Goal: Check status: Check status

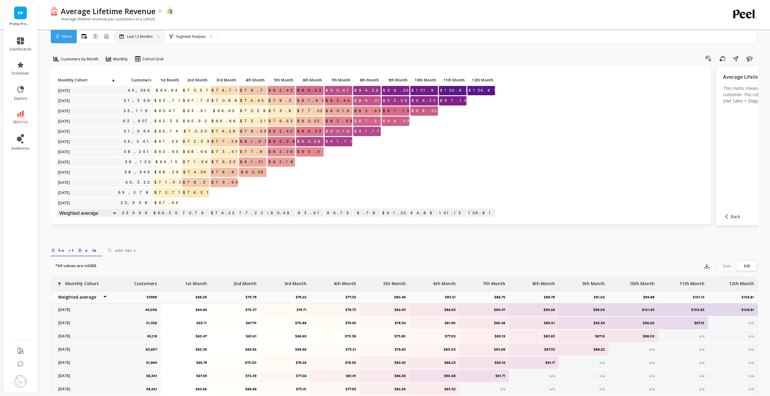
click at [139, 32] on div "Last 12 Months" at bounding box center [139, 36] width 50 height 13
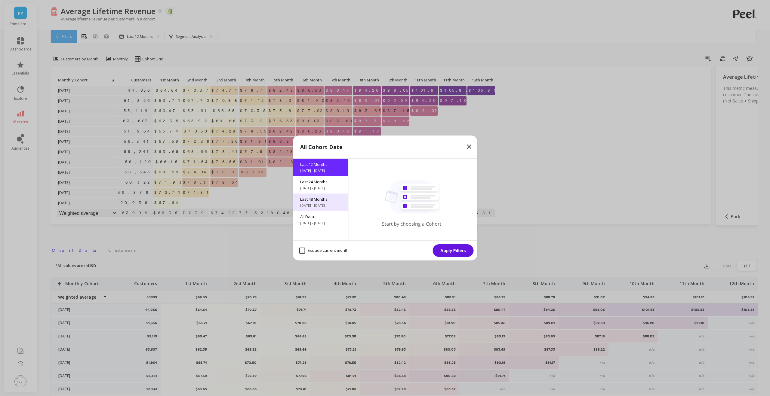
click at [317, 203] on span "[DATE] - [DATE]" at bounding box center [320, 205] width 41 height 5
click at [454, 250] on button "Apply Filters" at bounding box center [453, 250] width 41 height 13
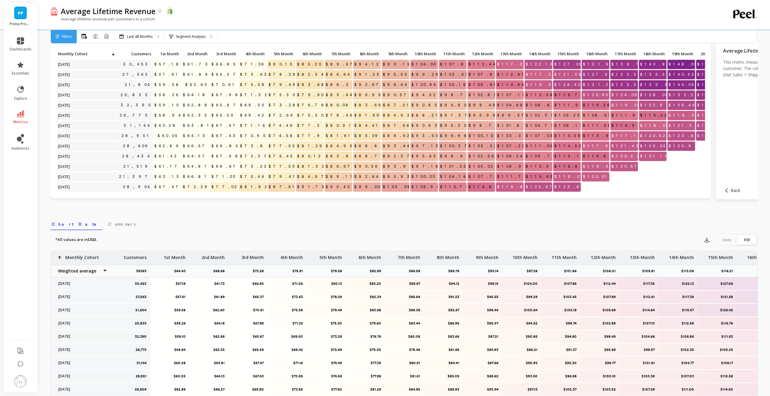
scroll to position [21, 0]
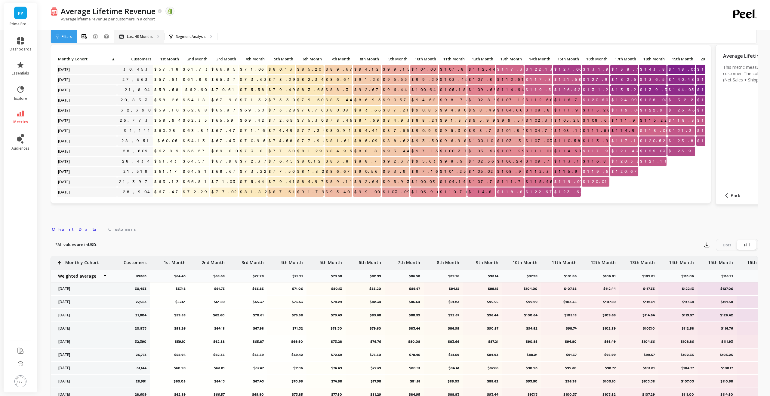
click at [140, 36] on p "Last 48 Months" at bounding box center [140, 36] width 26 height 5
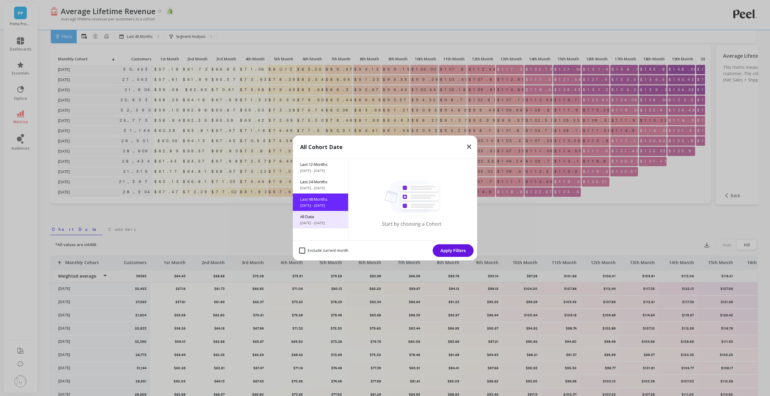
click at [318, 217] on span "All Data" at bounding box center [320, 216] width 41 height 5
click at [454, 250] on button "Apply Filters" at bounding box center [453, 250] width 41 height 13
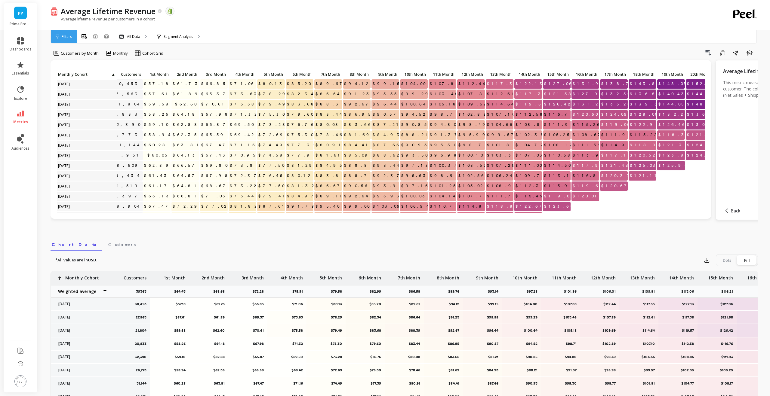
scroll to position [1, 12]
click at [134, 39] on div "All Data" at bounding box center [133, 36] width 38 height 13
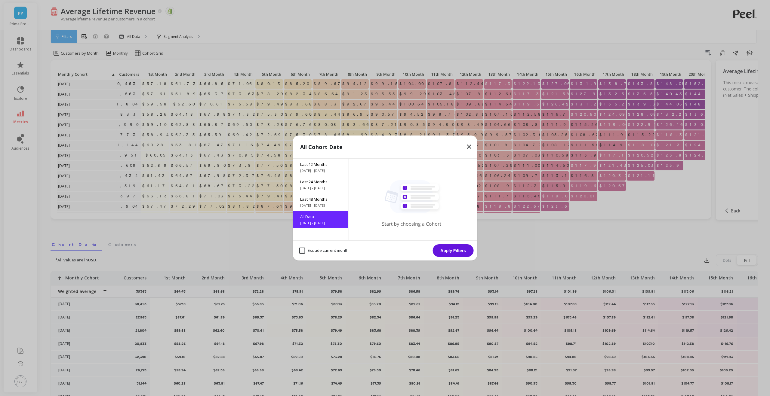
click at [468, 147] on icon at bounding box center [468, 146] width 7 height 7
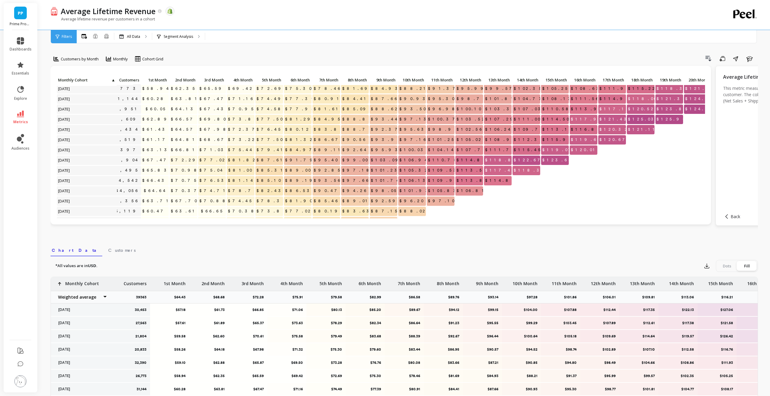
scroll to position [53, 12]
